Goal: Download file/media

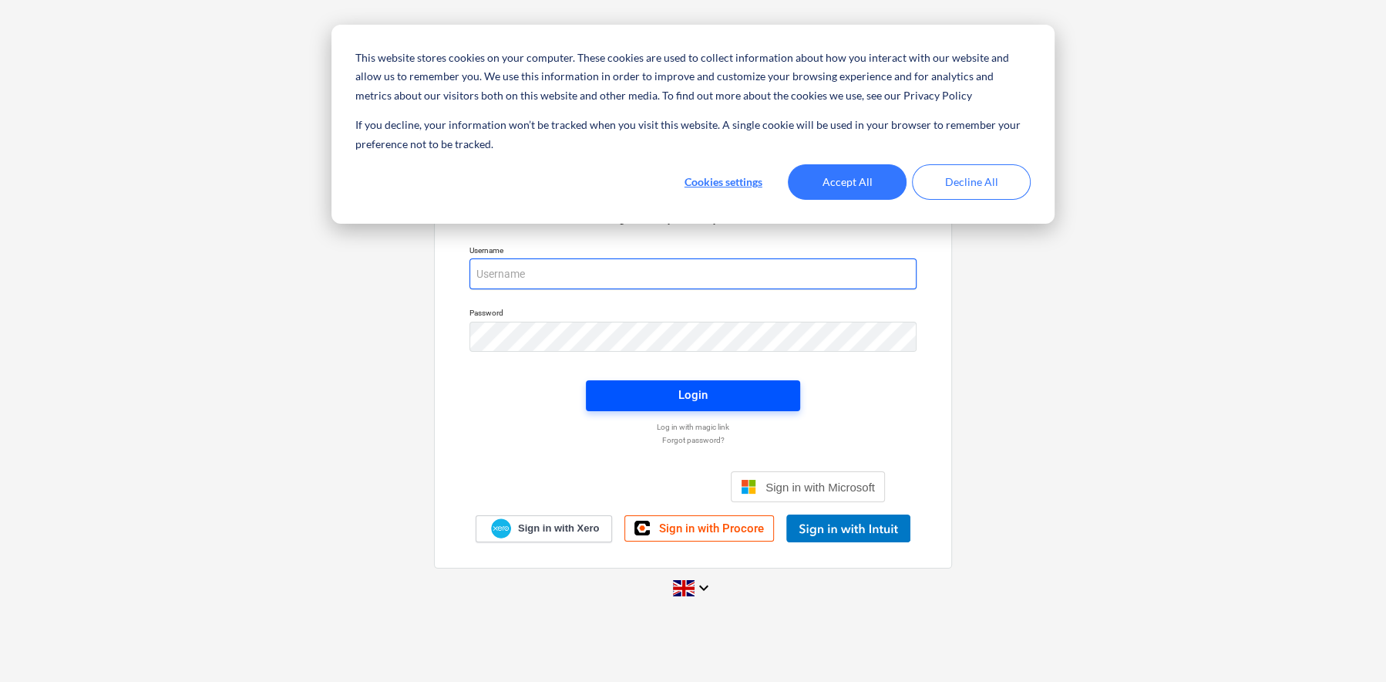
type input "[EMAIL_ADDRESS][DOMAIN_NAME]"
click at [695, 393] on div "Login" at bounding box center [693, 395] width 29 height 20
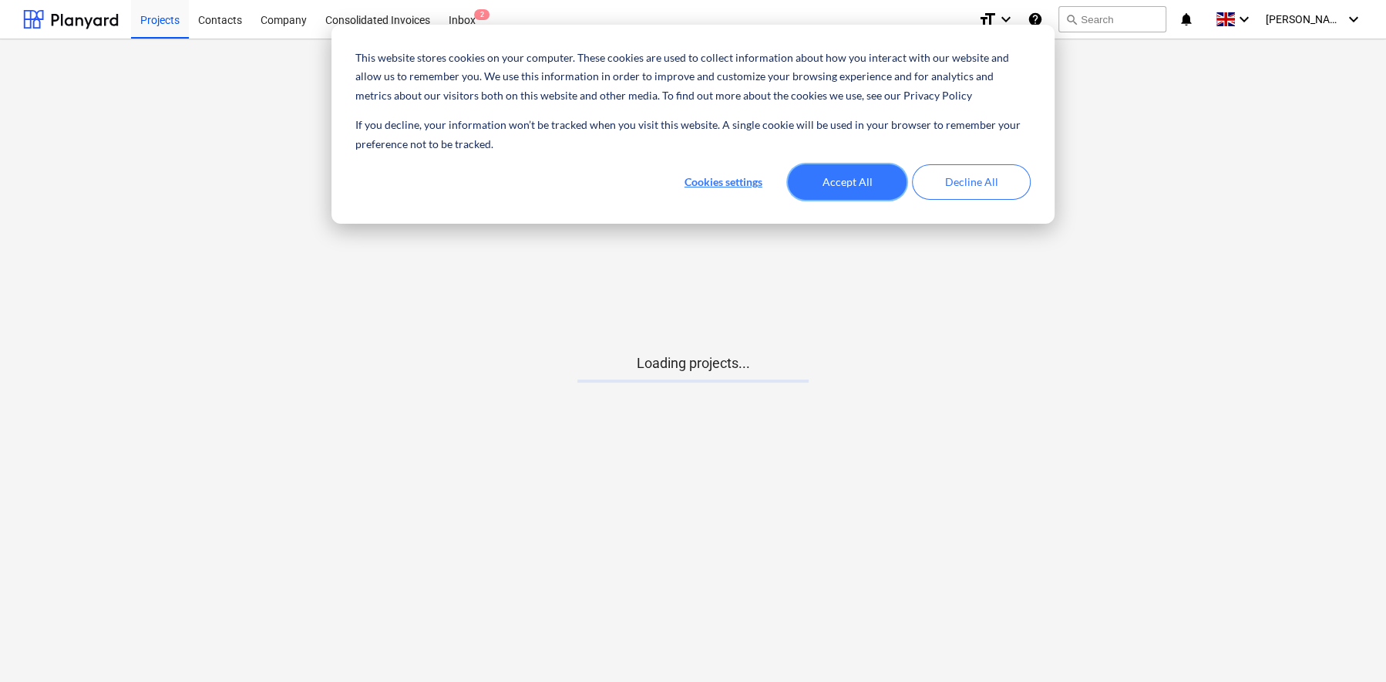
click at [864, 185] on button "Accept All" at bounding box center [847, 181] width 119 height 35
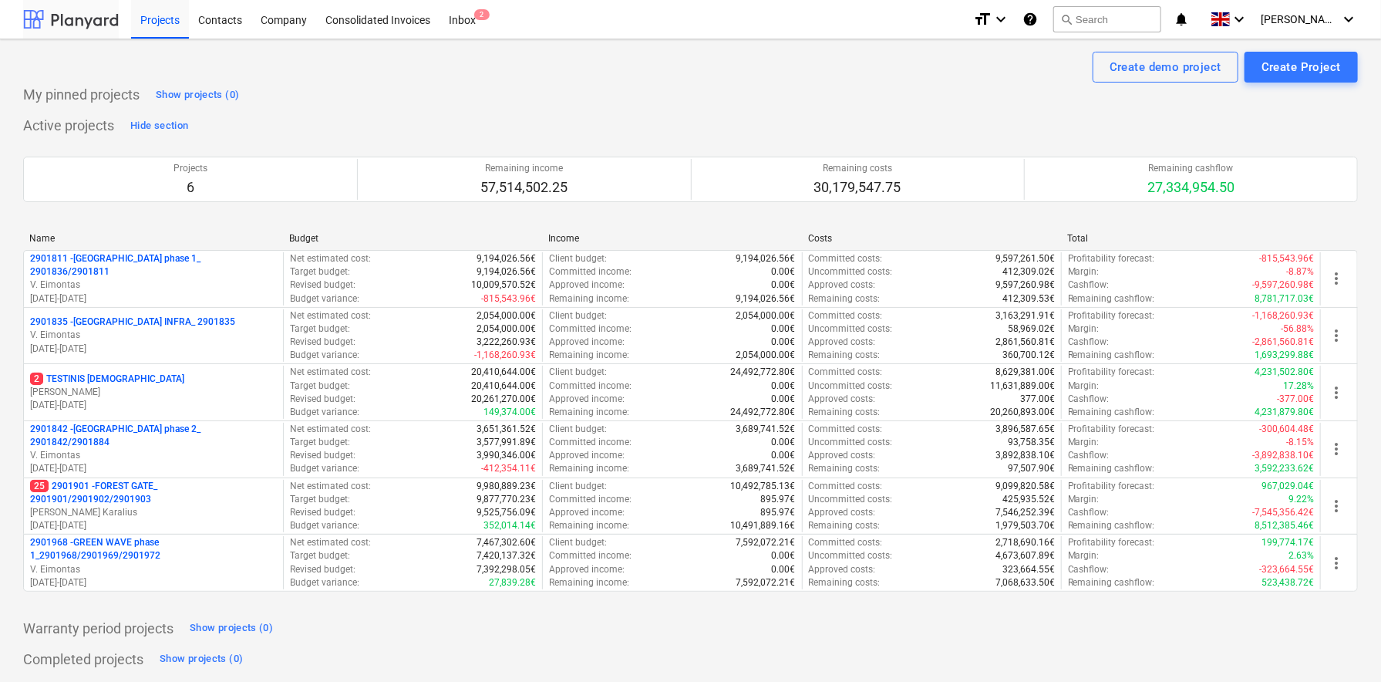
click at [69, 21] on div at bounding box center [71, 19] width 96 height 39
click at [221, 22] on div "Contacts" at bounding box center [220, 18] width 62 height 39
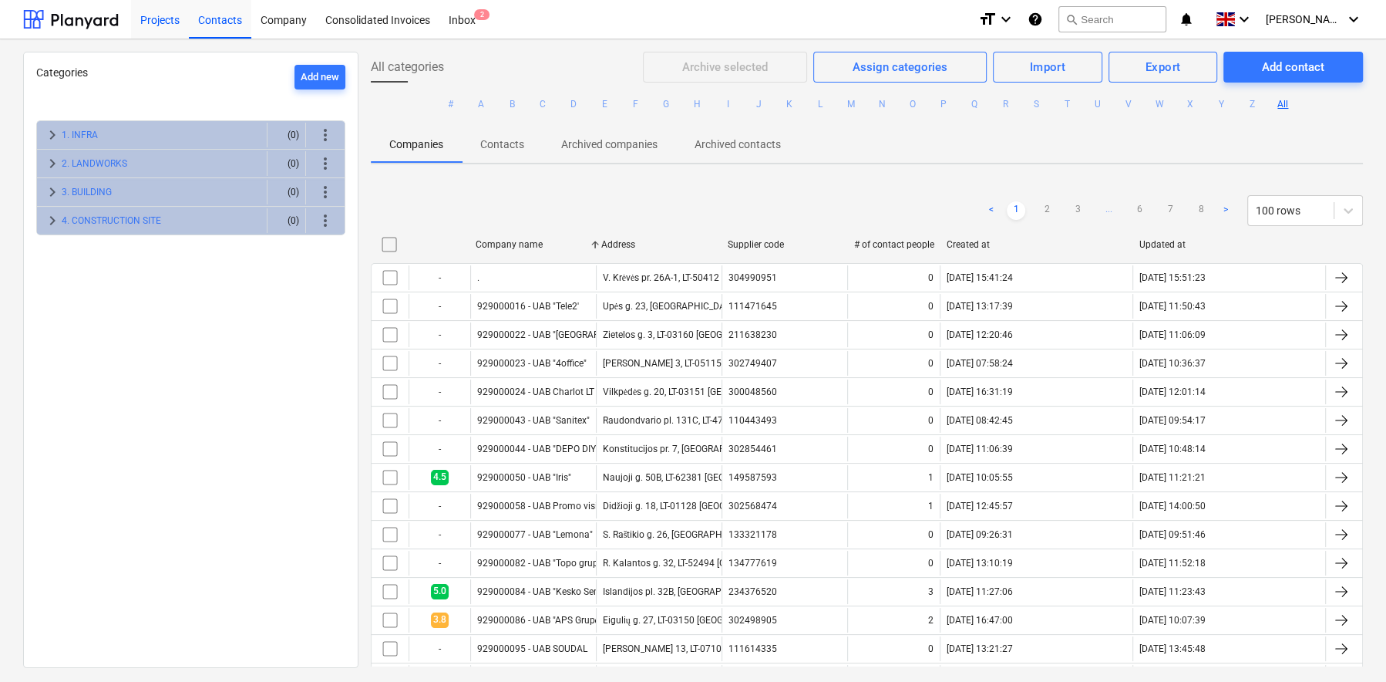
click at [163, 16] on div "Projects" at bounding box center [160, 18] width 58 height 39
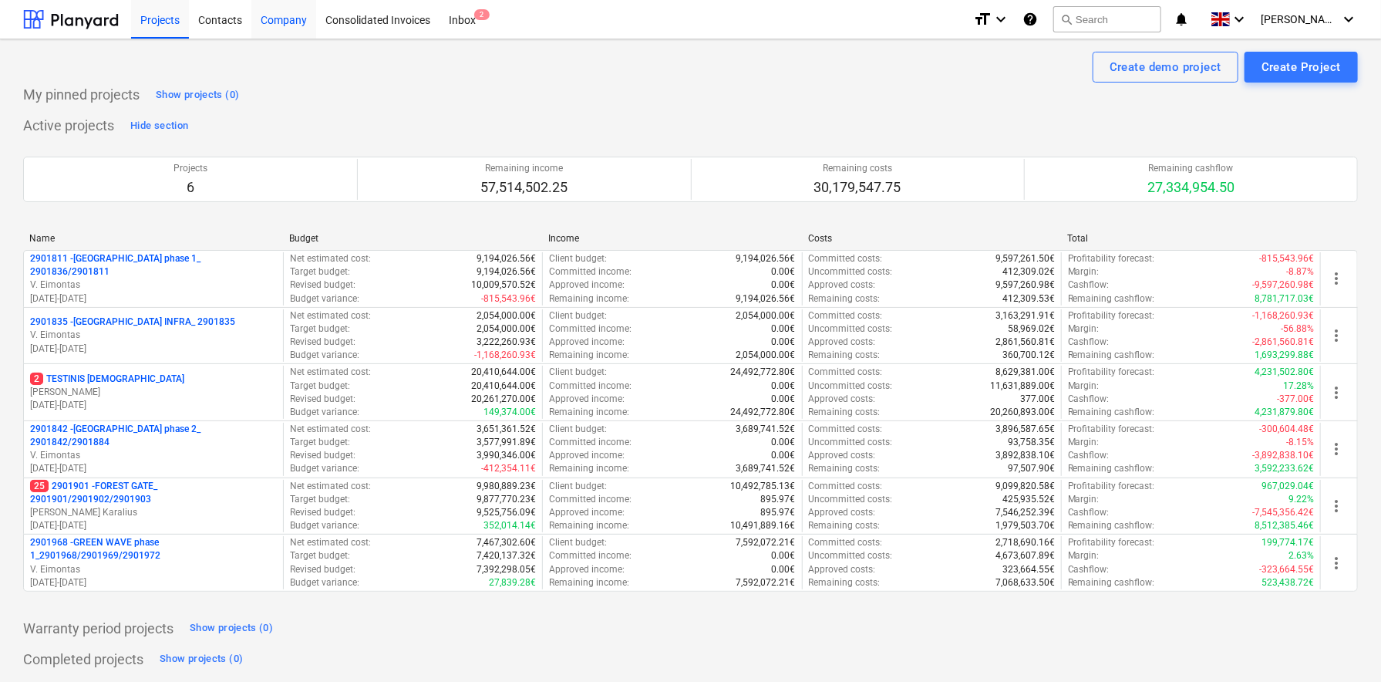
click at [224, 25] on div "Contacts" at bounding box center [220, 18] width 62 height 39
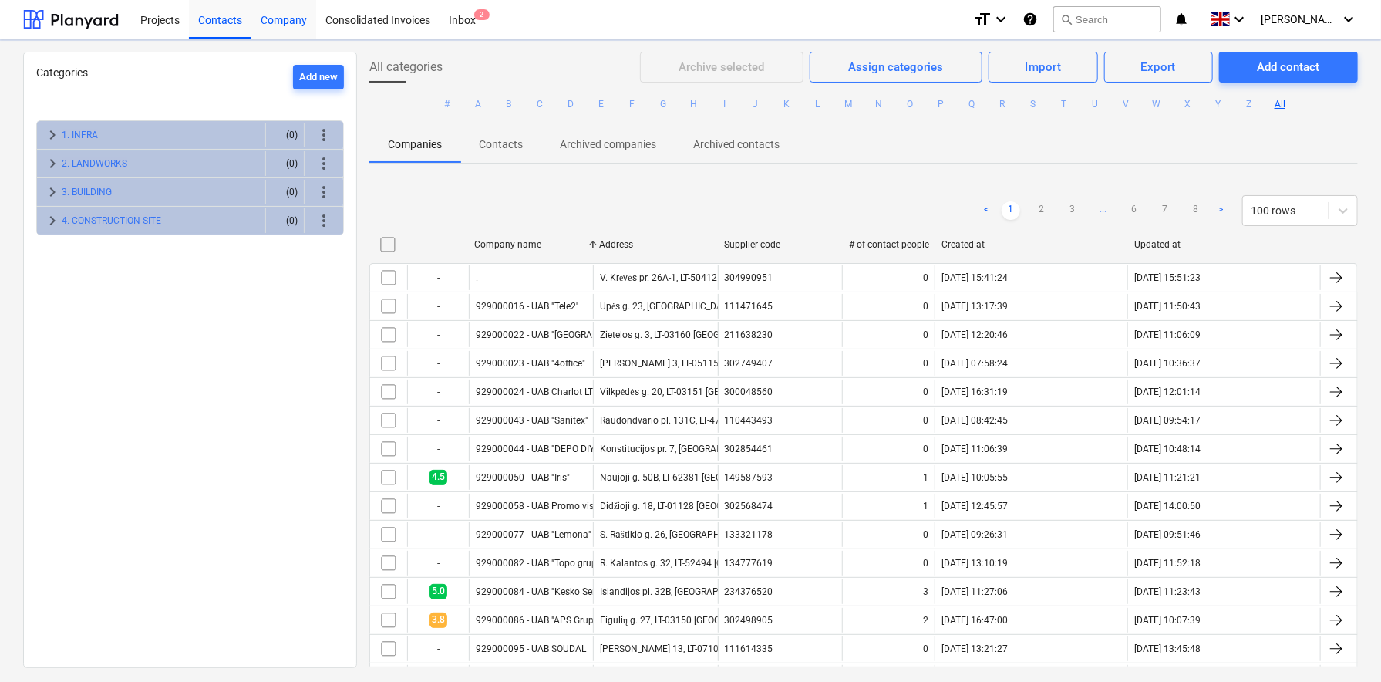
click at [272, 18] on div "Company" at bounding box center [283, 18] width 65 height 39
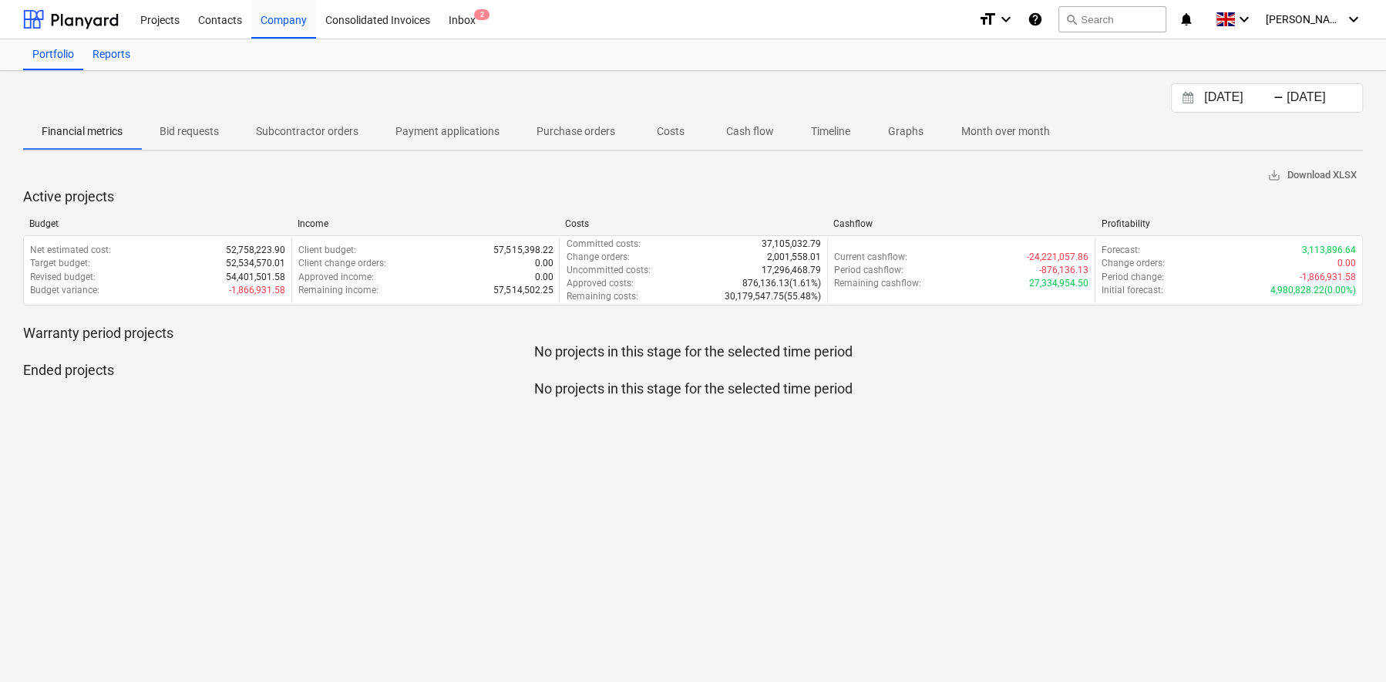
click at [112, 57] on div "Reports" at bounding box center [111, 54] width 56 height 31
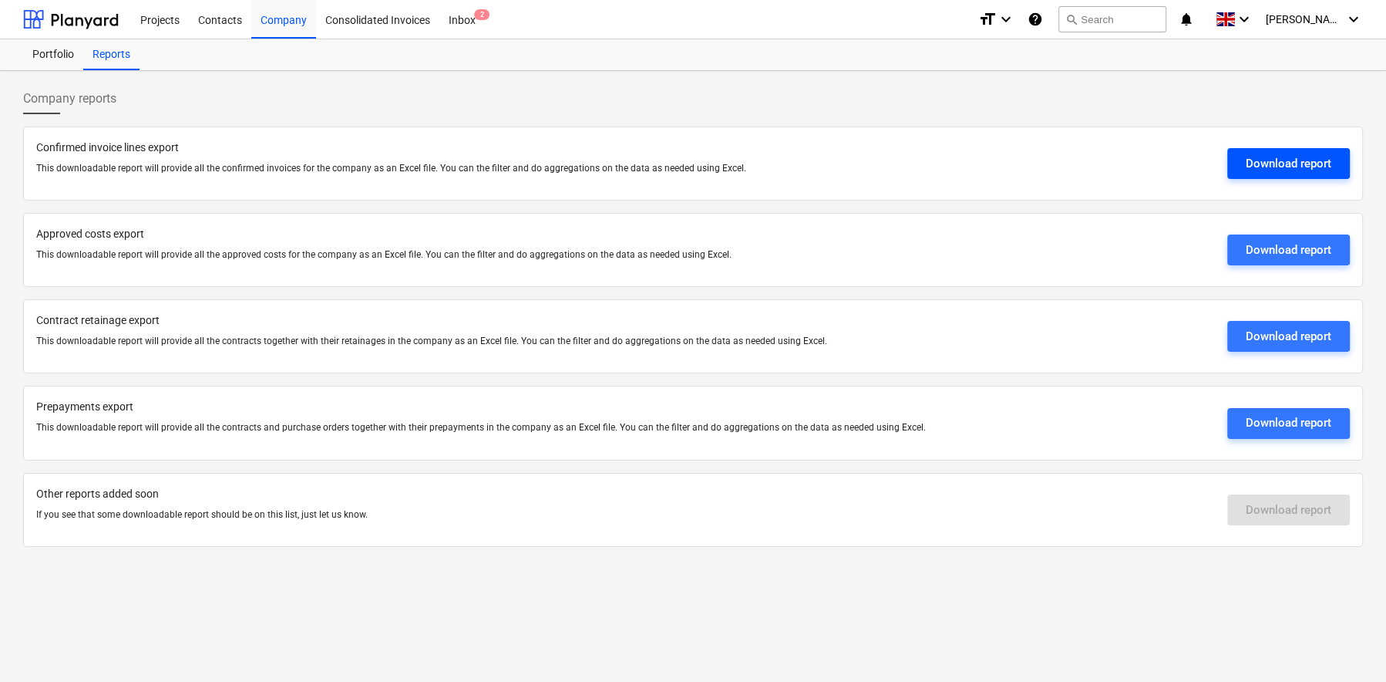
click at [1284, 155] on div "Download report" at bounding box center [1289, 163] width 86 height 20
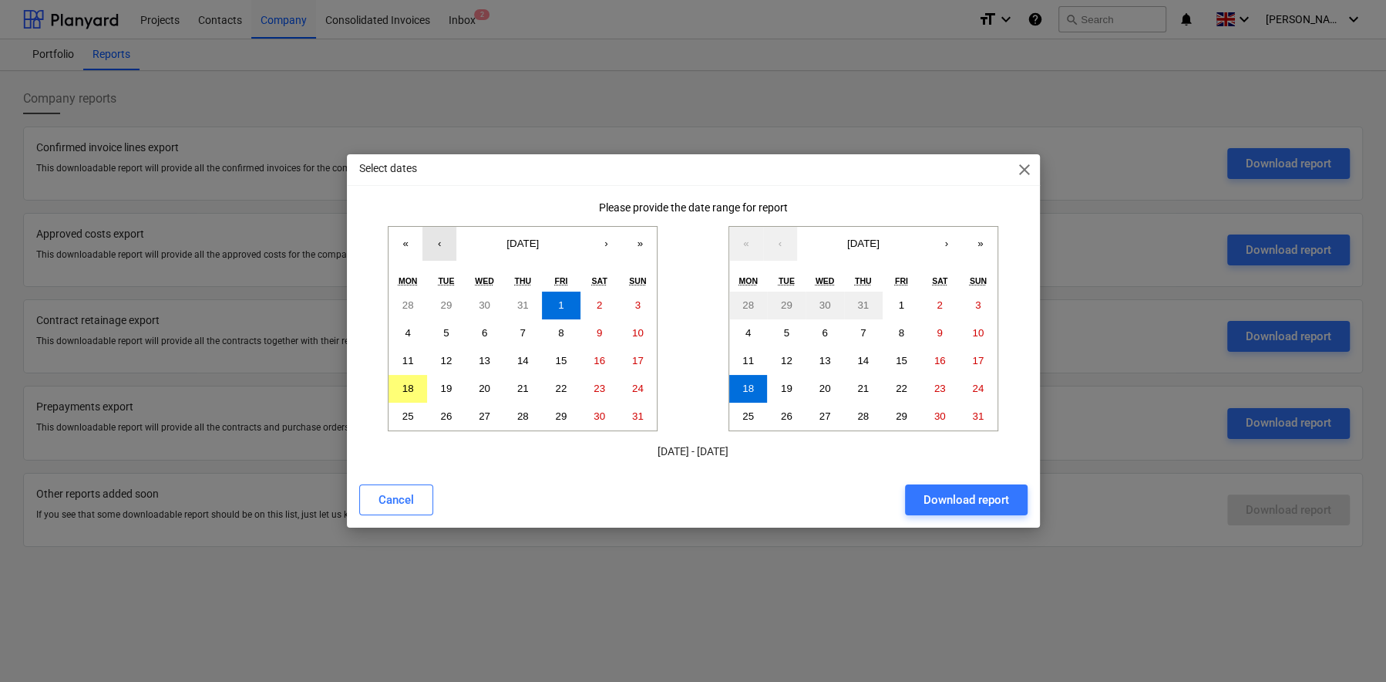
click at [438, 243] on button "‹" at bounding box center [440, 244] width 34 height 34
click at [408, 244] on button "«" at bounding box center [406, 244] width 34 height 34
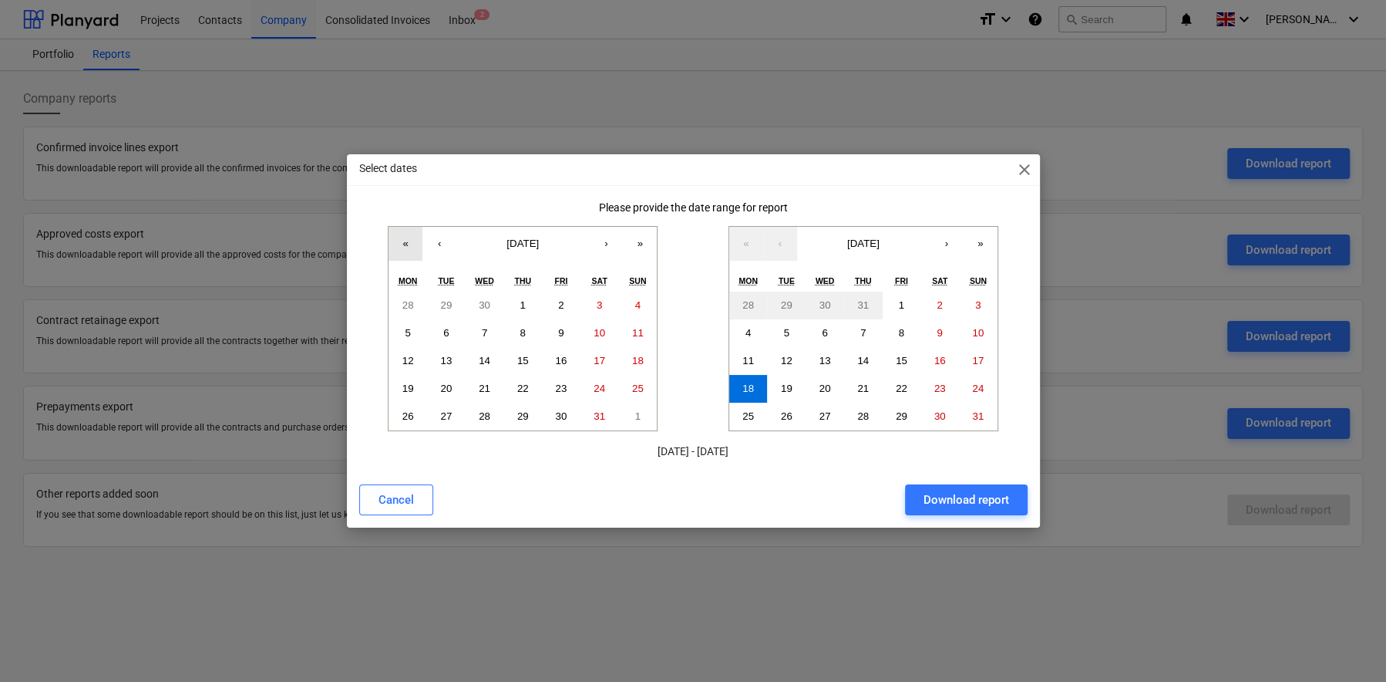
click at [408, 244] on button "«" at bounding box center [406, 244] width 34 height 34
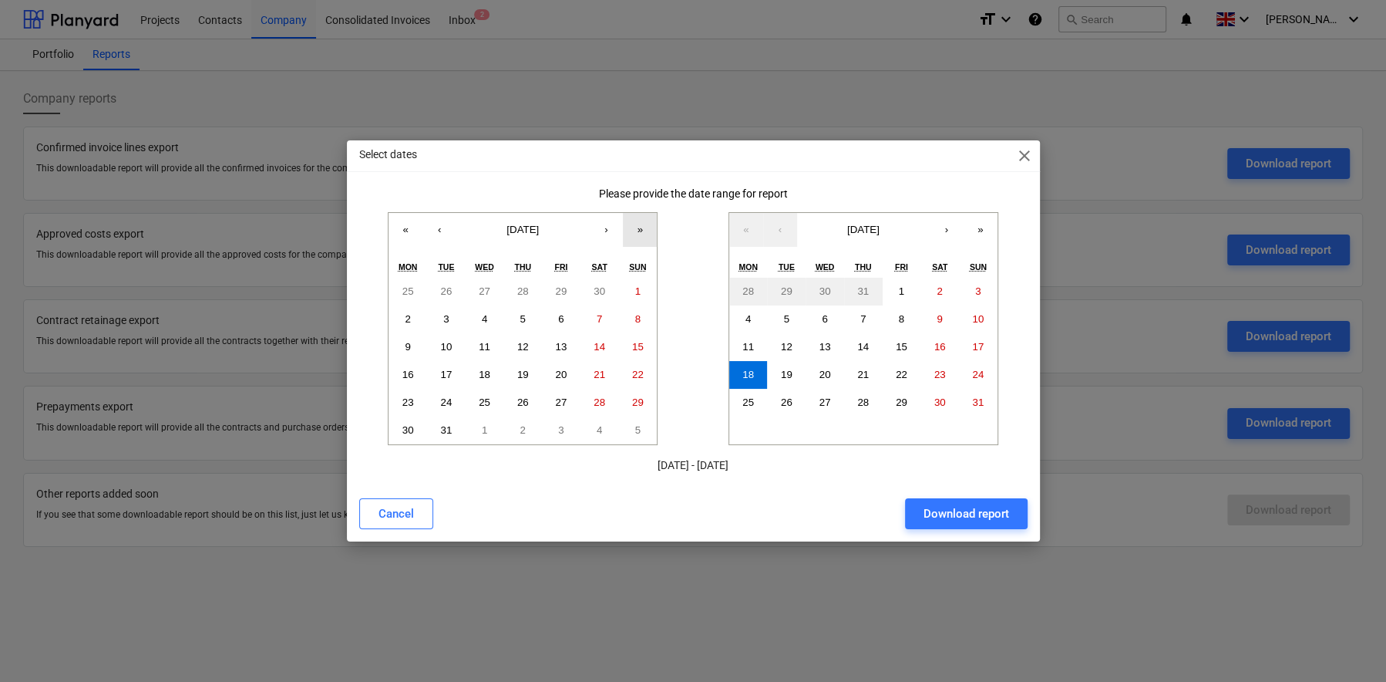
click at [635, 225] on button "»" at bounding box center [640, 230] width 34 height 34
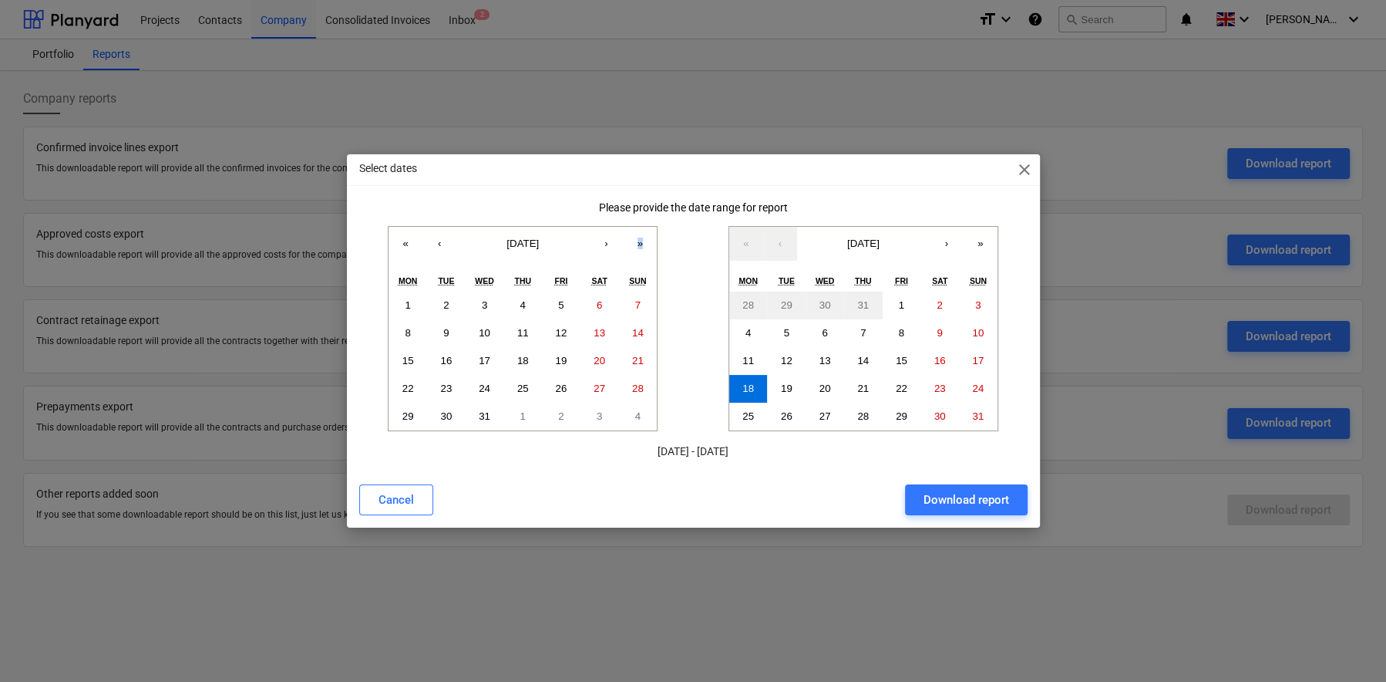
click at [635, 225] on div "Please provide the date range for report « ‹ [DATE] › » Mon Tue Wed Thu Fri Sat…" at bounding box center [693, 330] width 669 height 258
drag, startPoint x: 635, startPoint y: 225, endPoint x: 638, endPoint y: 239, distance: 14.2
click at [638, 239] on button "»" at bounding box center [640, 244] width 34 height 34
click at [445, 244] on button "‹" at bounding box center [440, 244] width 34 height 34
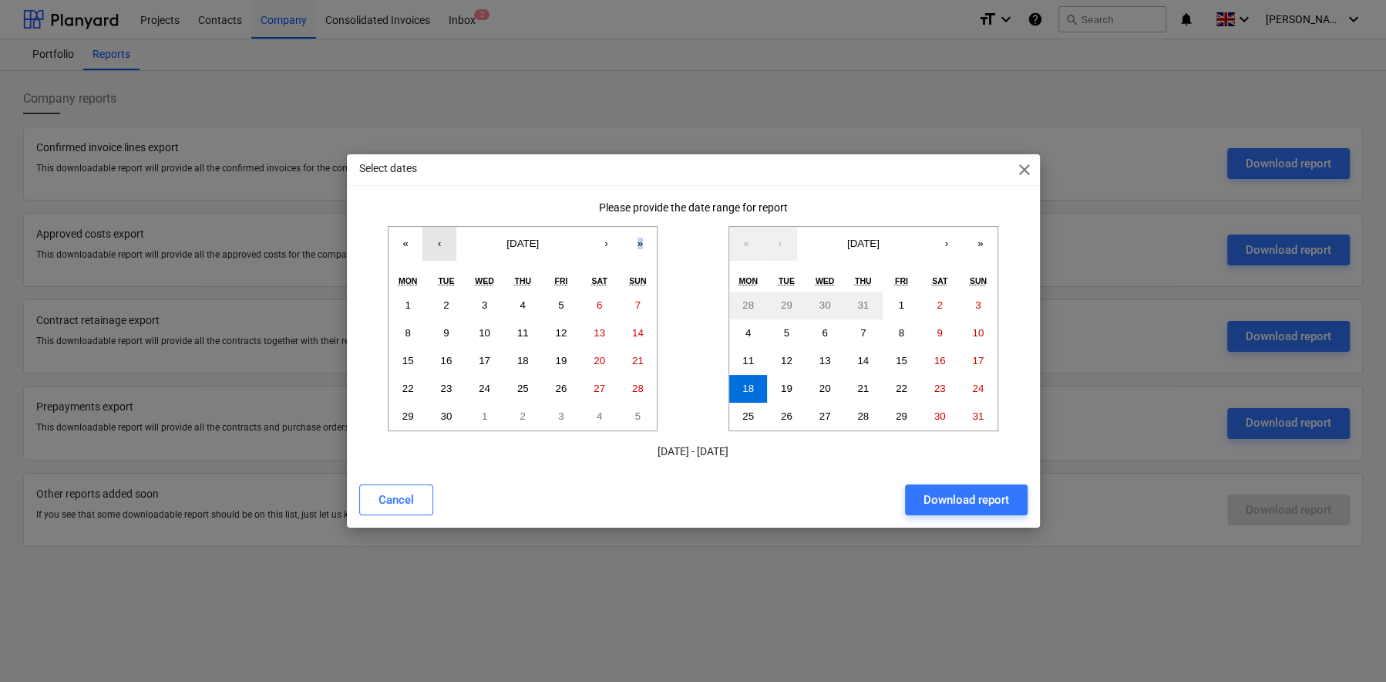
click at [445, 244] on button "‹" at bounding box center [440, 244] width 34 height 34
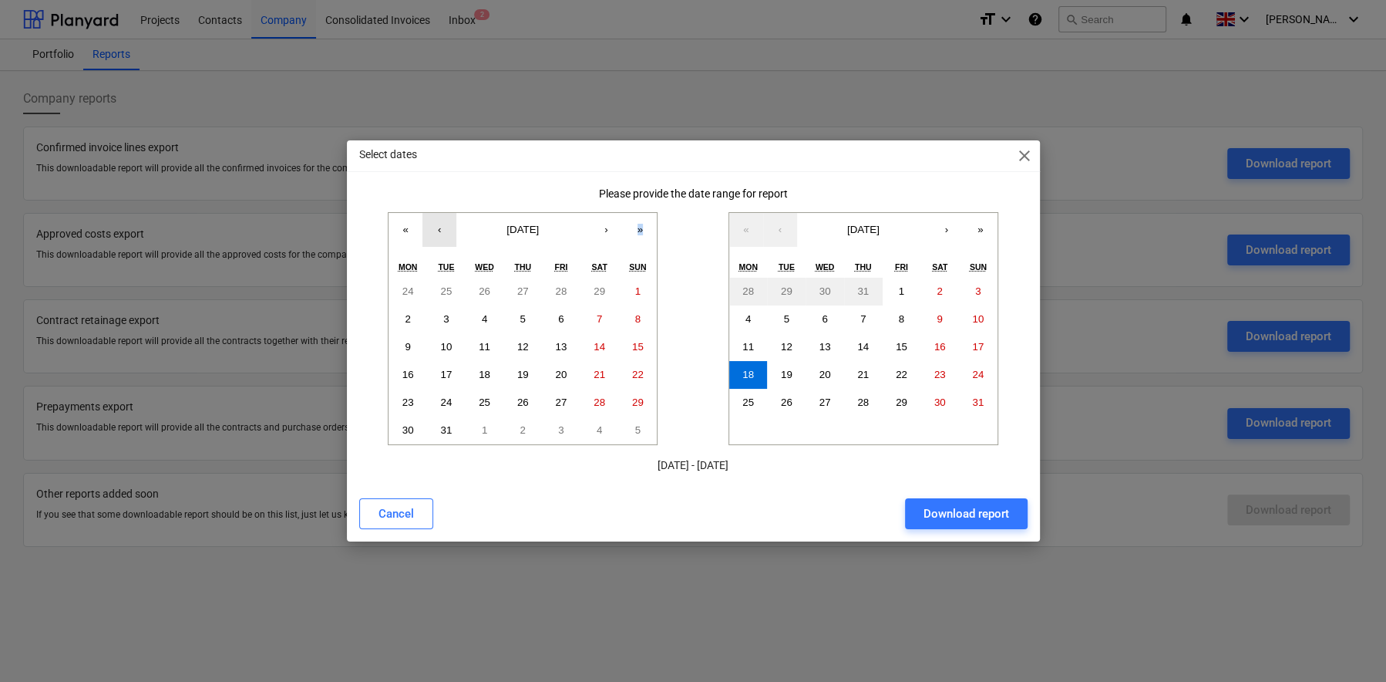
click at [445, 244] on button "‹" at bounding box center [440, 230] width 34 height 34
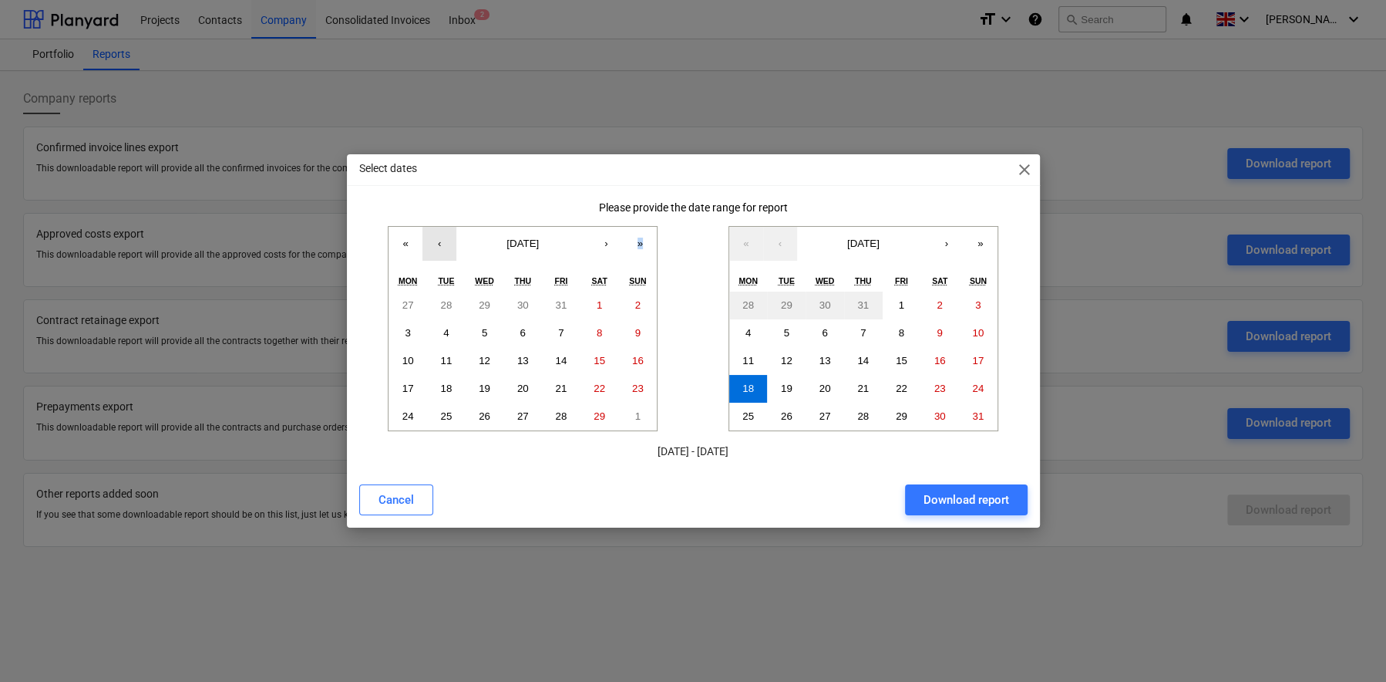
click at [445, 244] on button "‹" at bounding box center [440, 244] width 34 height 34
click at [482, 300] on abbr "1" at bounding box center [484, 305] width 5 height 12
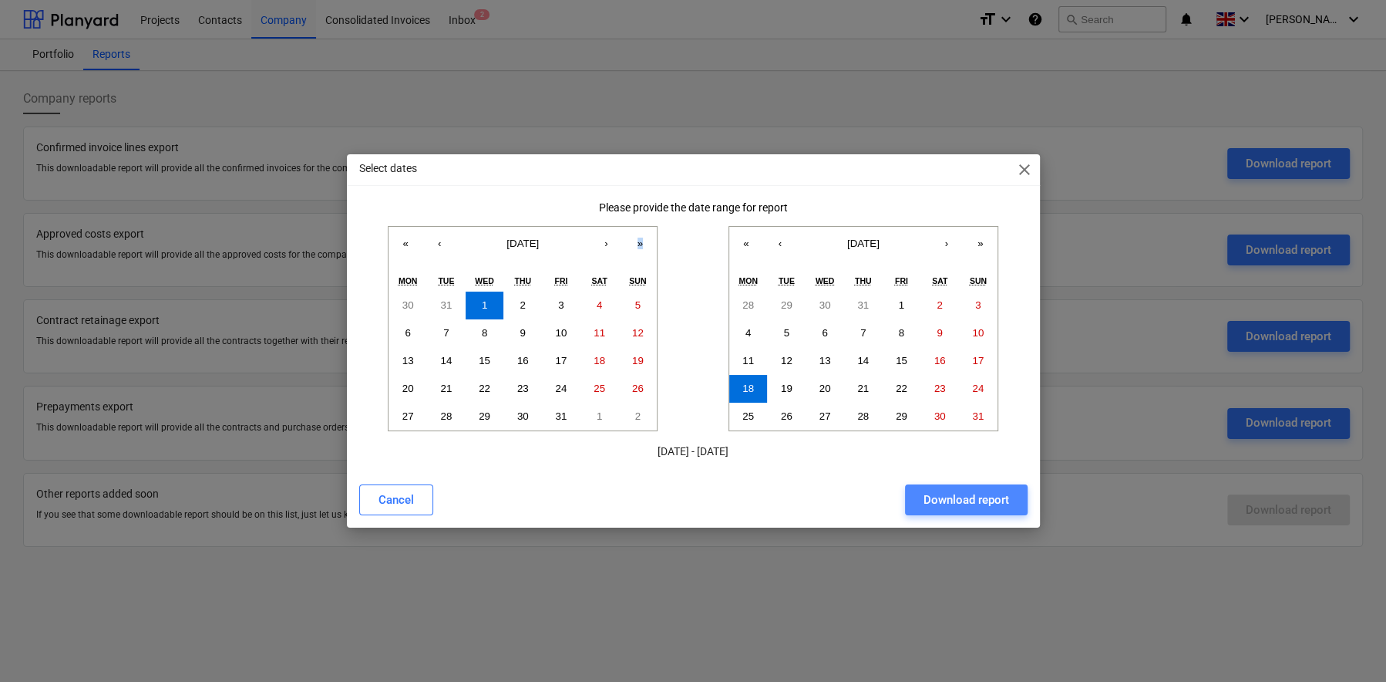
click at [972, 498] on div "Download report" at bounding box center [967, 500] width 86 height 20
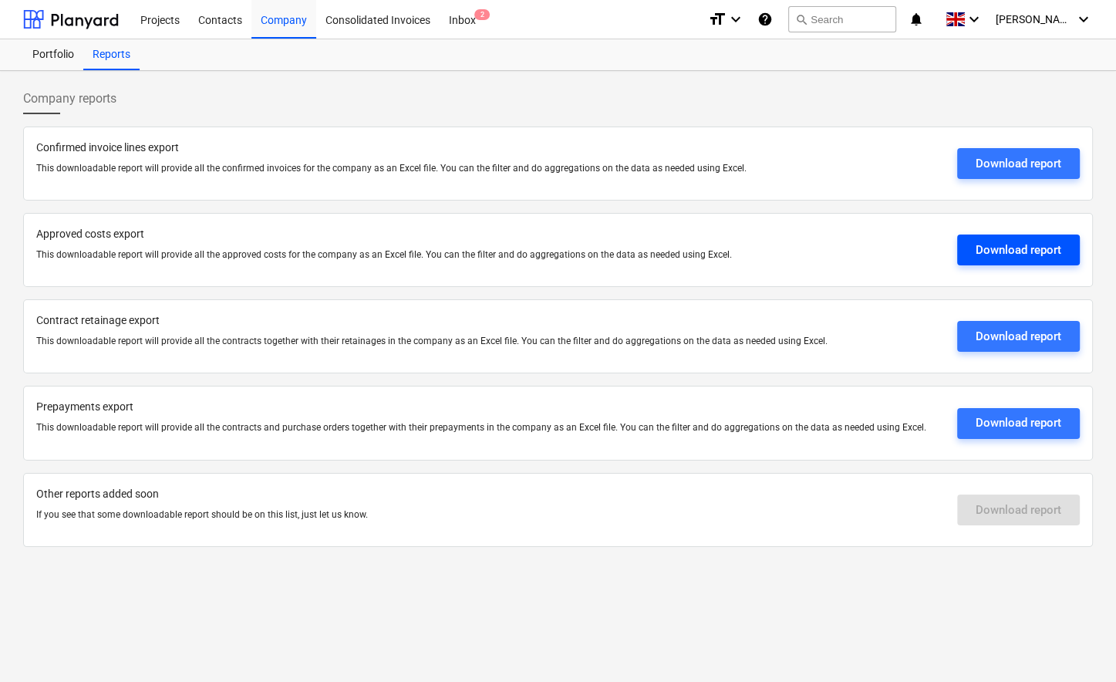
click at [1018, 250] on div "Download report" at bounding box center [1018, 250] width 86 height 20
